Goal: Task Accomplishment & Management: Manage account settings

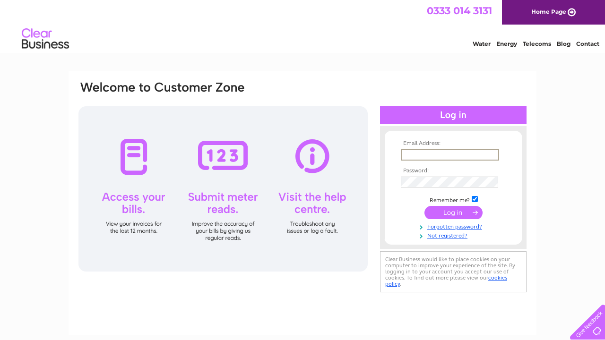
type input "bellavistablackpool@gmail.com"
click at [453, 212] on input "submit" at bounding box center [454, 212] width 58 height 13
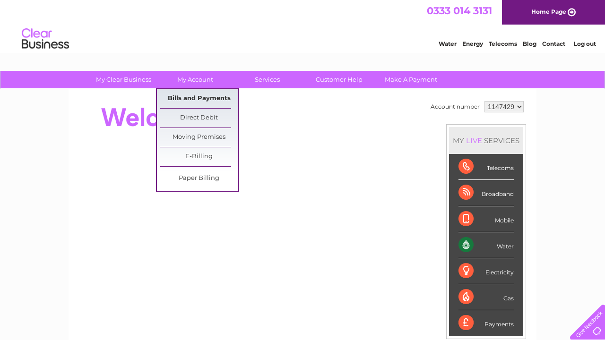
click at [179, 94] on link "Bills and Payments" at bounding box center [199, 98] width 78 height 19
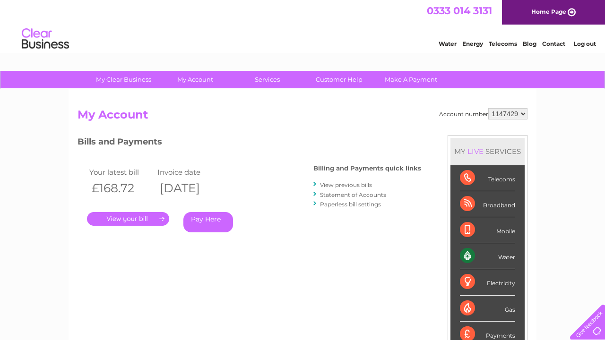
click at [146, 217] on link "." at bounding box center [128, 219] width 82 height 14
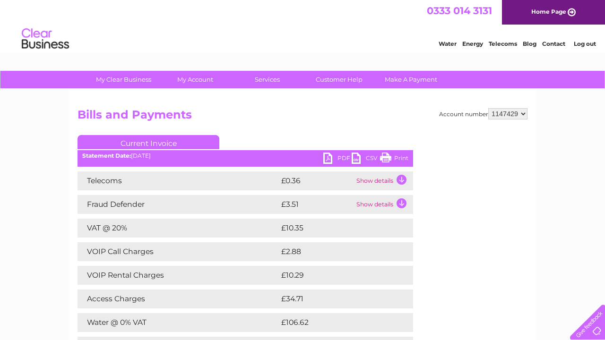
click at [139, 142] on link "Current Invoice" at bounding box center [149, 142] width 142 height 14
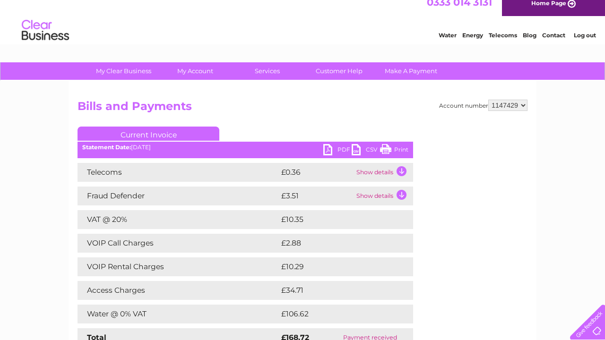
scroll to position [10, 0]
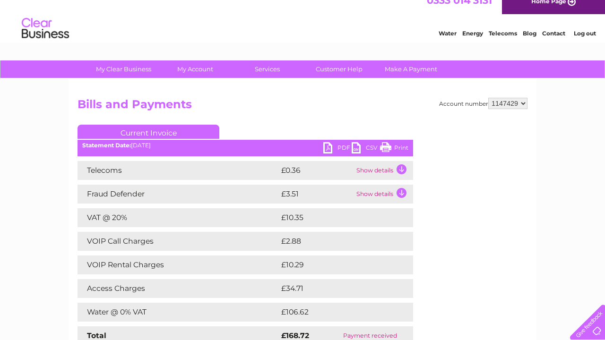
click at [346, 146] on link "PDF" at bounding box center [337, 149] width 28 height 14
